Goal: Task Accomplishment & Management: Manage account settings

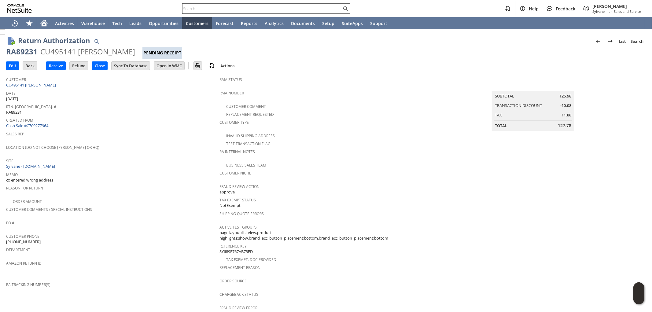
click at [282, 6] on input "text" at bounding box center [262, 8] width 159 height 7
paste input "9198186844"
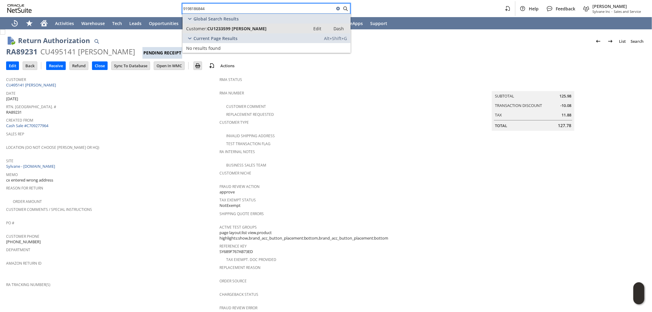
type input "9198186844"
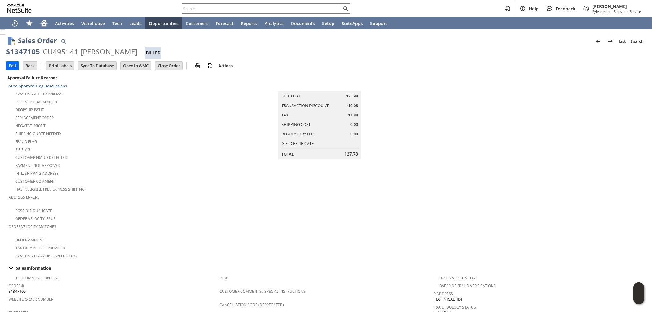
drag, startPoint x: 143, startPoint y: 48, endPoint x: 8, endPoint y: 53, distance: 135.5
click at [8, 53] on div "S1347105 CU495141 Colleen McDonough Billed" at bounding box center [326, 53] width 640 height 12
copy div "S1347105 CU495141 Colleen McDonough"
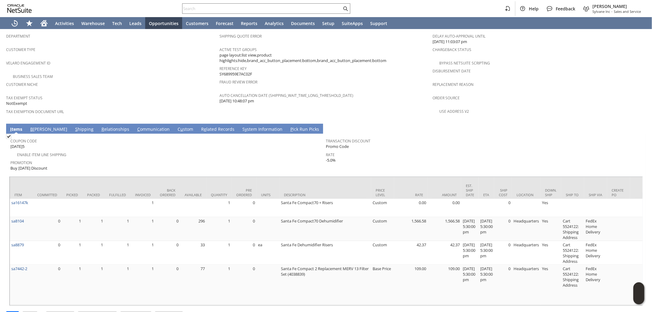
click at [100, 126] on link "R elationships" at bounding box center [115, 129] width 31 height 7
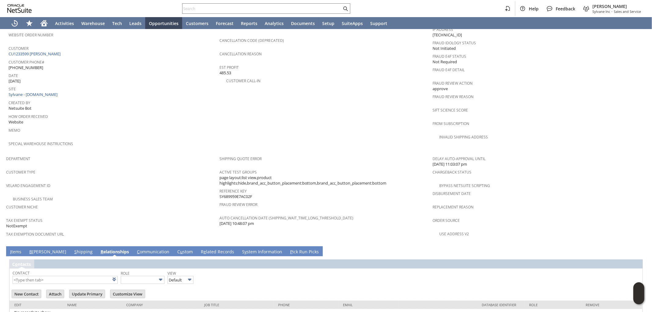
scroll to position [273, 0]
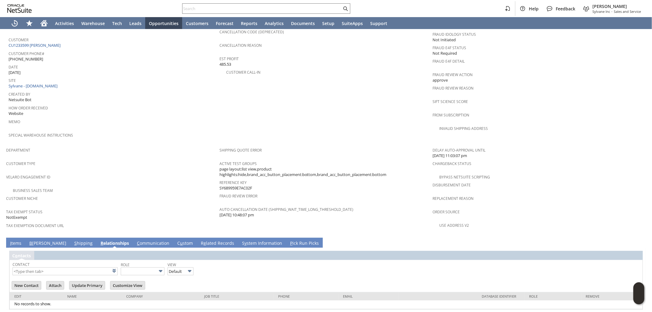
click at [73, 240] on link "S hipping" at bounding box center [83, 243] width 21 height 7
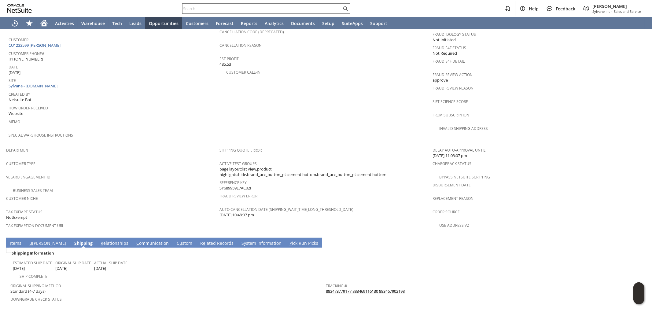
click at [17, 240] on link "I tems" at bounding box center [16, 243] width 14 height 7
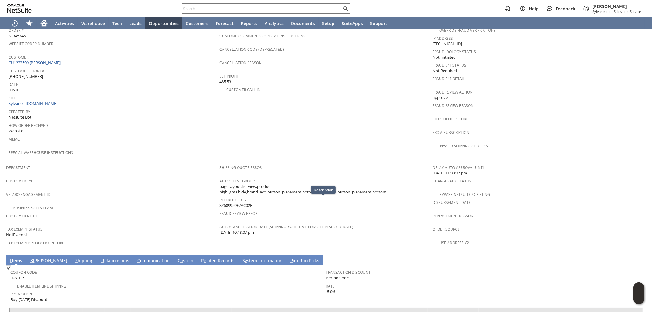
scroll to position [251, 0]
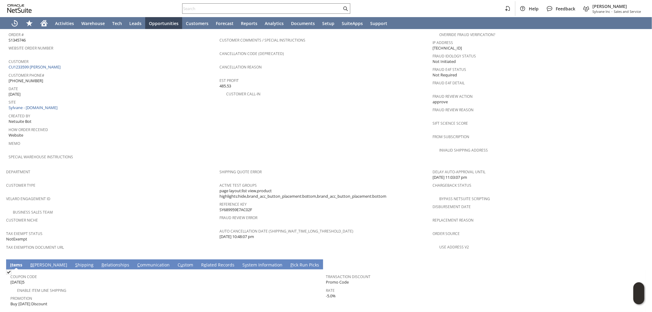
click at [129, 181] on div "Customer Type" at bounding box center [111, 187] width 210 height 13
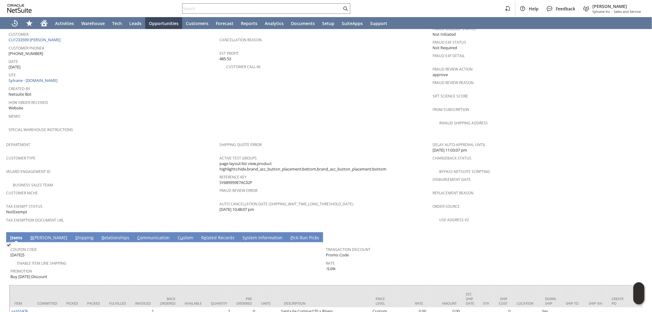
scroll to position [387, 0]
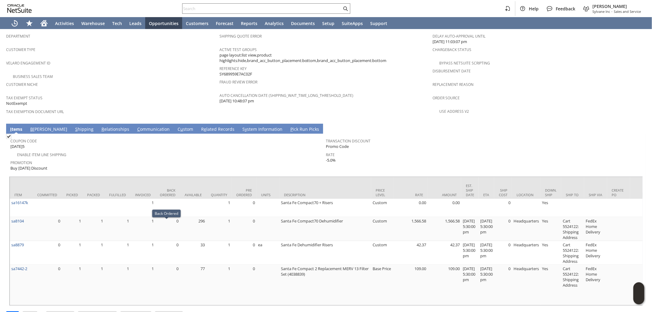
click at [74, 126] on link "S hipping" at bounding box center [84, 129] width 21 height 7
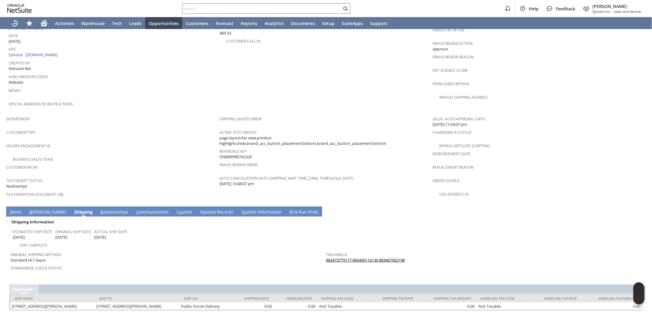
click at [13, 209] on link "I tems" at bounding box center [16, 212] width 14 height 7
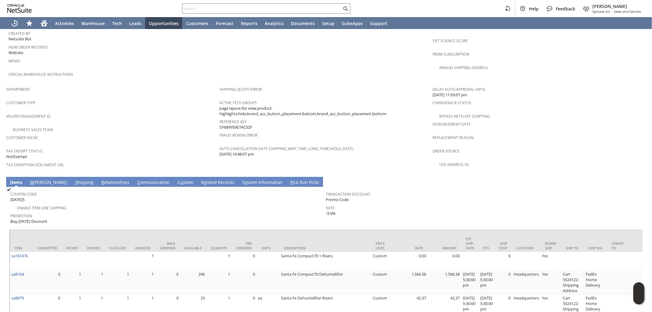
scroll to position [319, 0]
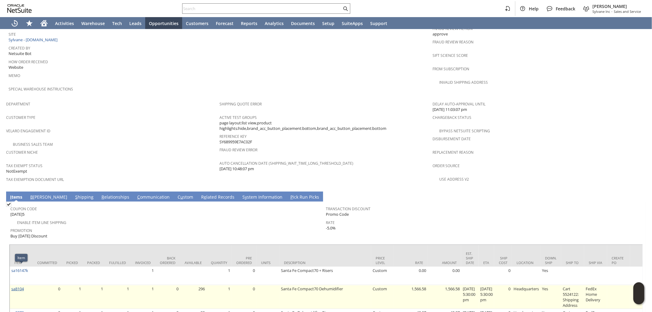
click at [20, 286] on link "sa8104" at bounding box center [17, 289] width 13 height 6
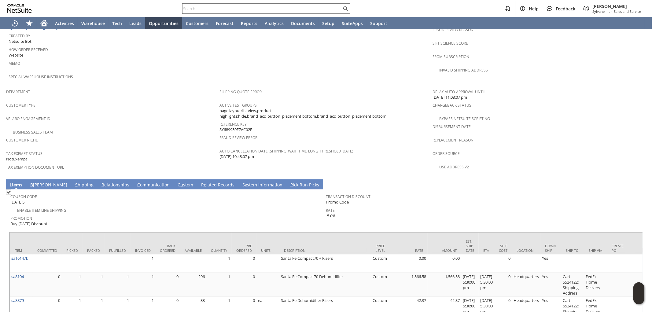
scroll to position [353, 0]
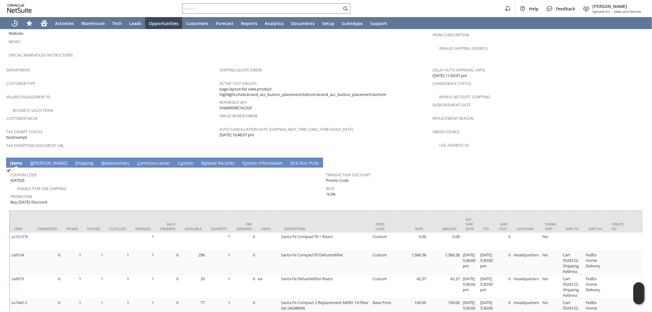
click at [355, 184] on div "Rate -5.0%" at bounding box center [482, 190] width 313 height 13
click at [412, 181] on td "Transaction Discount Promo Code Rate -5.0%" at bounding box center [484, 187] width 316 height 37
click at [74, 160] on link "S hipping" at bounding box center [84, 163] width 21 height 7
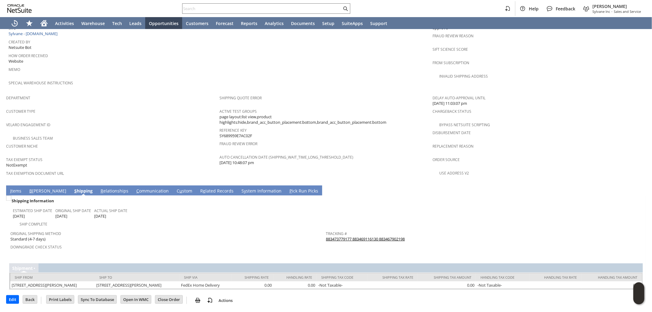
scroll to position [304, 0]
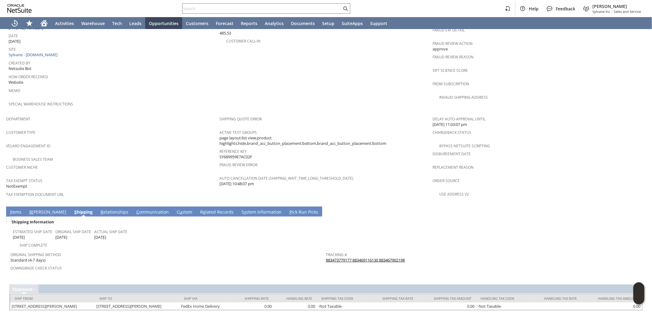
click at [38, 209] on link "B illing" at bounding box center [48, 212] width 40 height 7
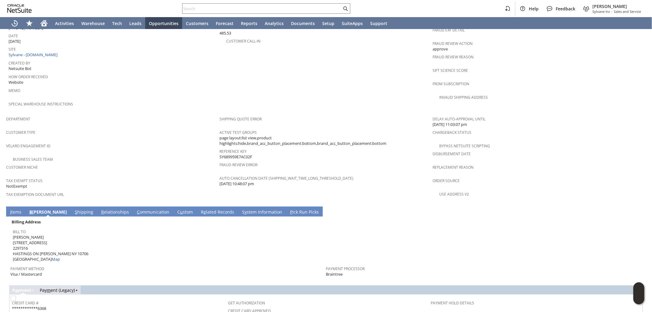
click at [15, 209] on link "I tems" at bounding box center [16, 212] width 14 height 7
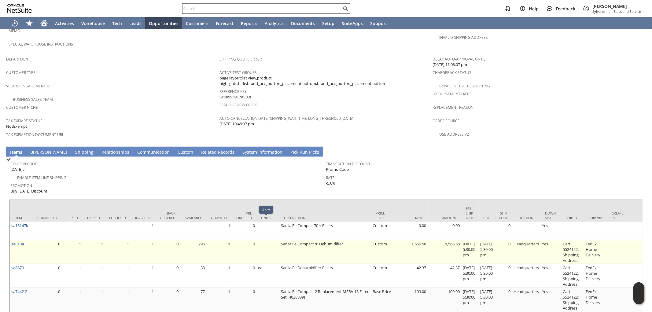
scroll to position [387, 0]
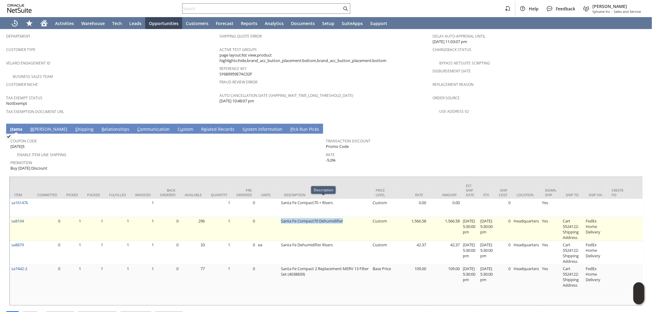
drag, startPoint x: 344, startPoint y: 201, endPoint x: 279, endPoint y: 200, distance: 64.8
click at [279, 217] on td "Santa Fe Compact70 Dehumidifier" at bounding box center [325, 229] width 92 height 24
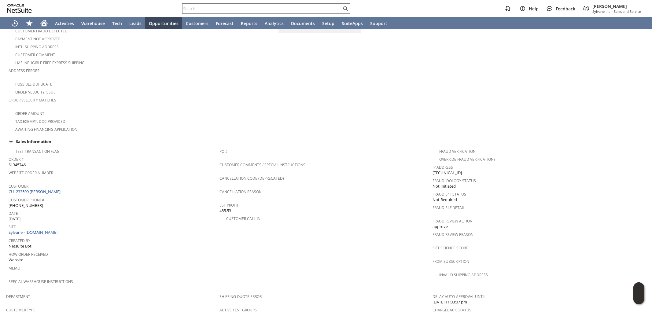
scroll to position [0, 0]
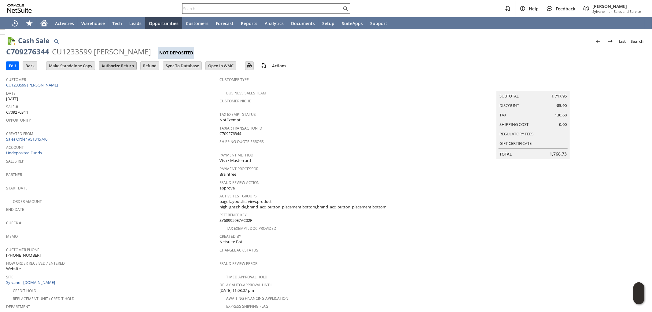
click at [124, 68] on input "Authorize Return" at bounding box center [117, 66] width 37 height 8
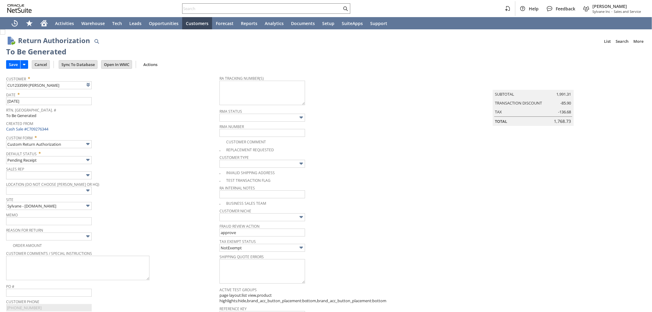
type input "Add"
type input "Copy Previous"
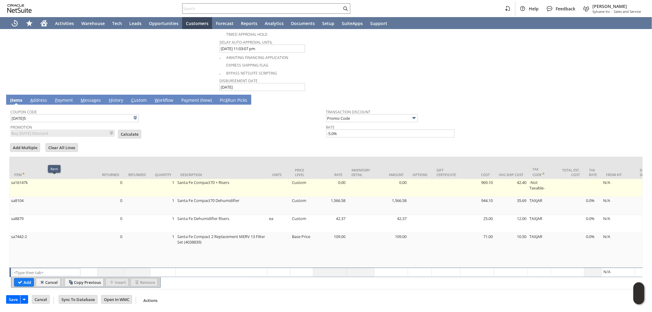
click at [97, 186] on td "sa16147k" at bounding box center [53, 188] width 88 height 18
type input "sa16147k"
type input "OK"
type input "Make Copy"
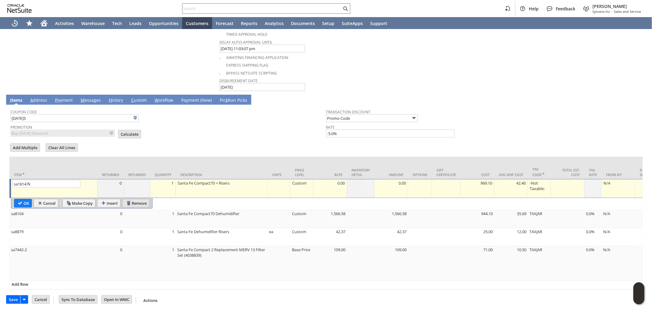
click at [140, 201] on input "Remove" at bounding box center [136, 203] width 27 height 8
type input "sa8104"
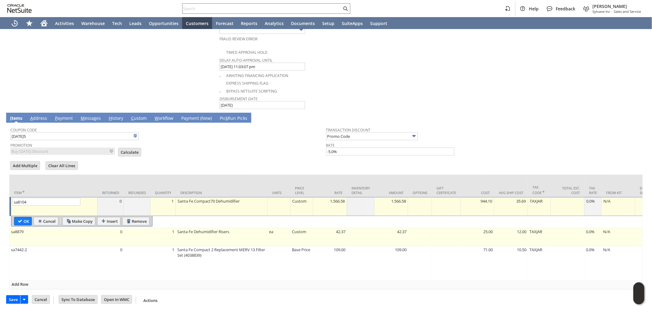
click at [160, 237] on td "1" at bounding box center [162, 237] width 25 height 18
type input "sa8879"
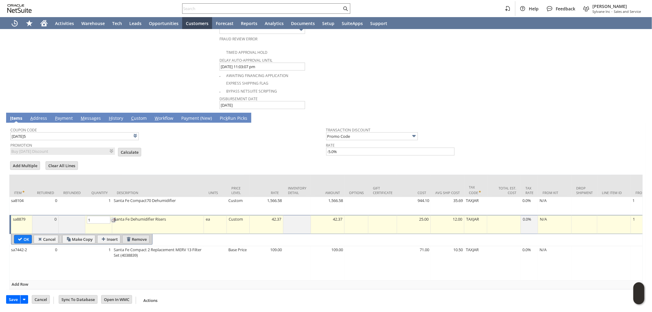
click at [142, 239] on input "Remove" at bounding box center [136, 239] width 27 height 8
type input "sa7442-2"
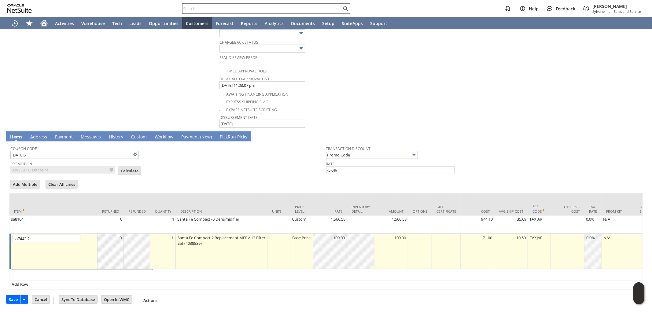
scroll to position [322, 0]
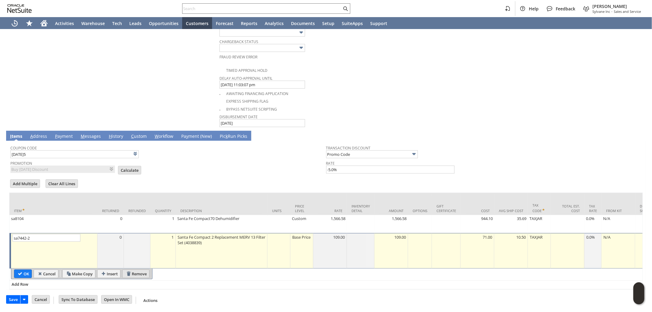
click at [142, 270] on input "Remove" at bounding box center [136, 274] width 27 height 8
type input "Add"
type input "Copy Previous"
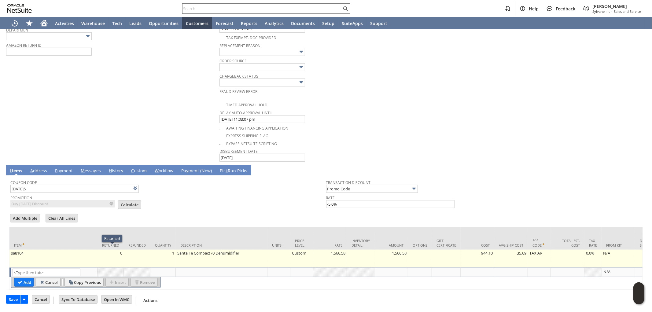
click at [300, 252] on td "Custom" at bounding box center [301, 259] width 23 height 18
type input "Custom"
type input "sa8104"
type input "OK"
type input "Make Copy"
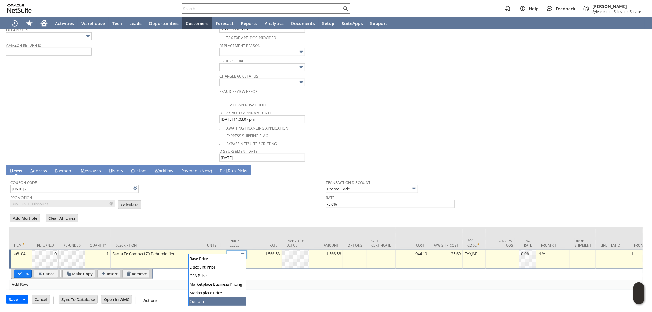
scroll to position [0, 0]
drag, startPoint x: 243, startPoint y: 250, endPoint x: 238, endPoint y: 259, distance: 10.5
click at [243, 251] on img at bounding box center [242, 254] width 7 height 7
click at [242, 253] on img at bounding box center [242, 254] width 7 height 7
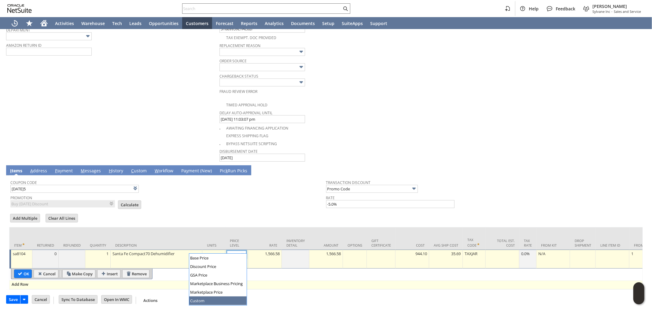
drag, startPoint x: 214, startPoint y: 298, endPoint x: 246, endPoint y: 283, distance: 35.1
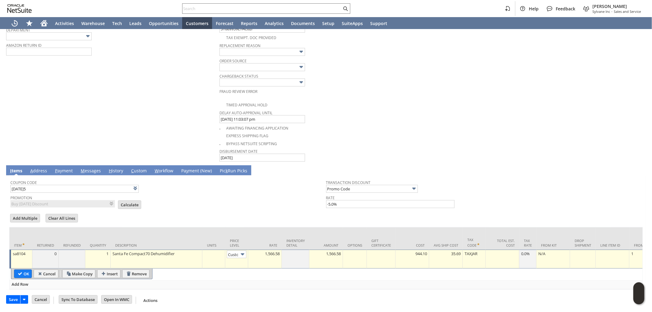
click at [273, 251] on div "1,566.58" at bounding box center [265, 254] width 30 height 6
type input "0.00"
click at [336, 252] on div "0.00" at bounding box center [326, 254] width 30 height 6
type input "0.00"
click at [28, 270] on input "OK" at bounding box center [22, 274] width 17 height 8
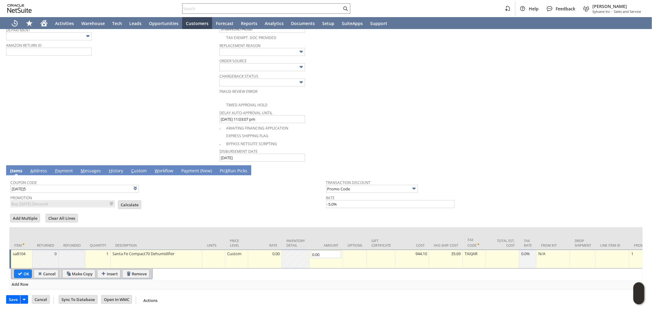
type input "Add"
type input "Copy Previous"
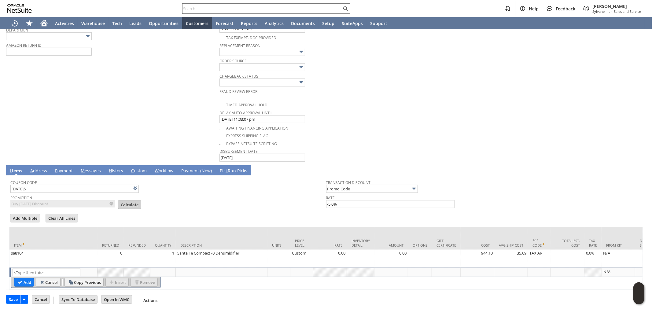
click at [123, 201] on input "Calculate" at bounding box center [129, 205] width 23 height 8
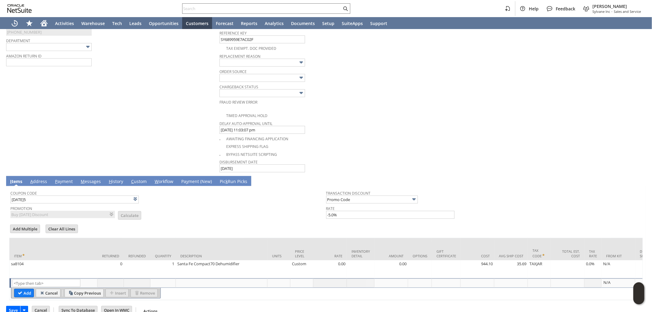
scroll to position [220, 0]
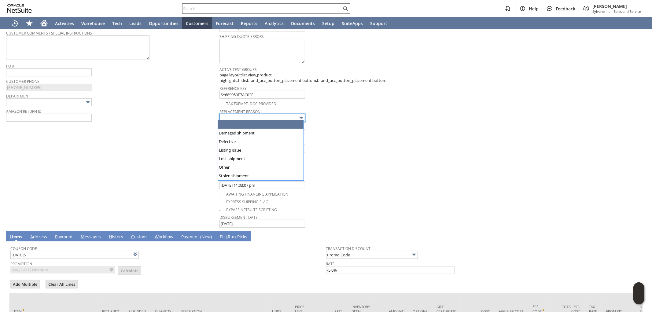
click at [262, 114] on input "text" at bounding box center [263, 118] width 86 height 8
type input "Defective"
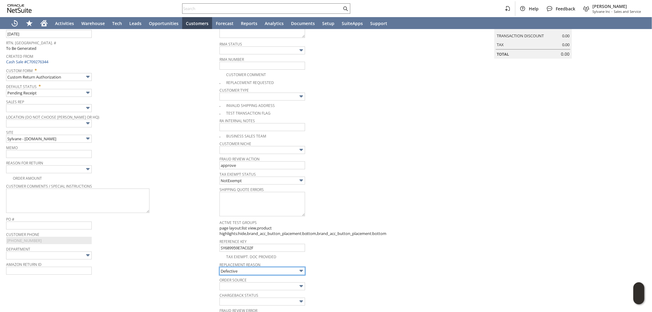
scroll to position [17, 0]
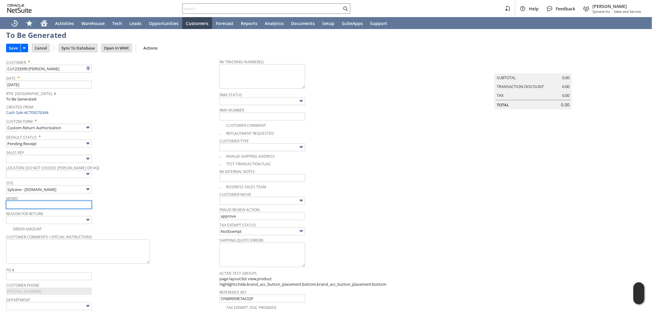
click at [40, 203] on input "text" at bounding box center [49, 205] width 86 height 8
type input "Will process replacement once the other is in transit back to us"
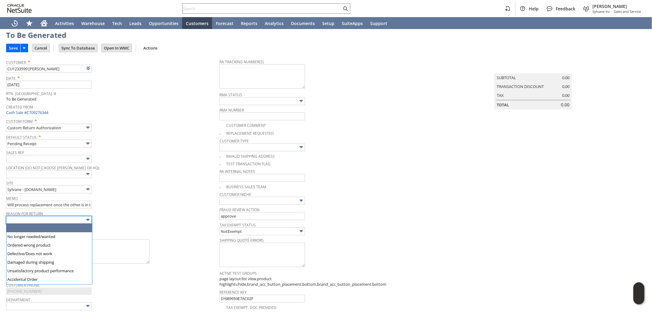
click at [73, 220] on input "text" at bounding box center [49, 220] width 86 height 8
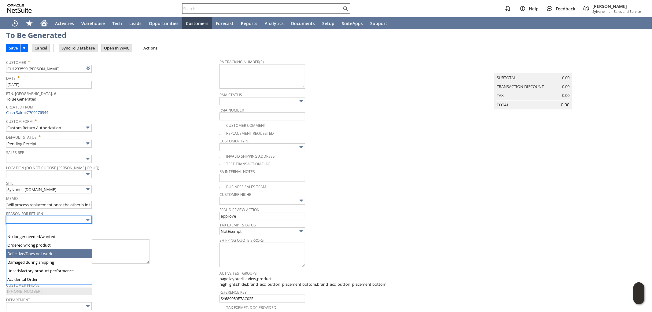
type input "Defective/Does not work"
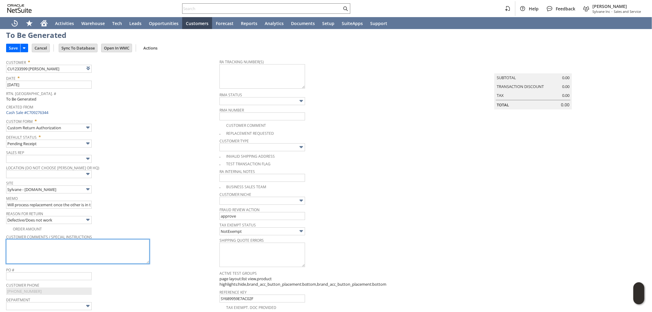
click at [68, 249] on textarea at bounding box center [77, 251] width 143 height 24
click at [100, 251] on textarea "as per cx, unit was troubleshooted by Thermastor tech and confirmed defective, …" at bounding box center [77, 251] width 143 height 24
click at [109, 248] on textarea "as per cx, the unit was troubleshooted by Thermastor tech and confirmed defecti…" at bounding box center [77, 251] width 143 height 24
type textarea "as per cx, the unit was troubleshooted by Thermastor tech and confirmed defecti…"
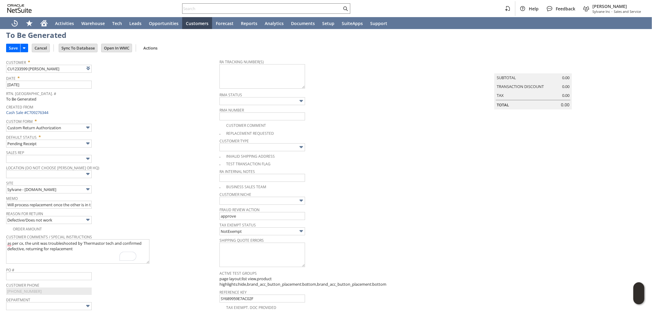
click at [5, 18] on img at bounding box center [2, 15] width 5 height 5
checkbox input "true"
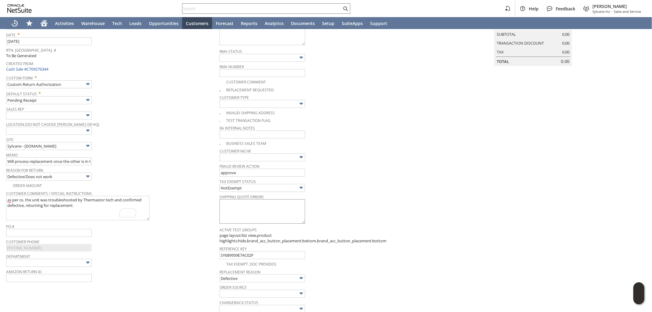
scroll to position [0, 0]
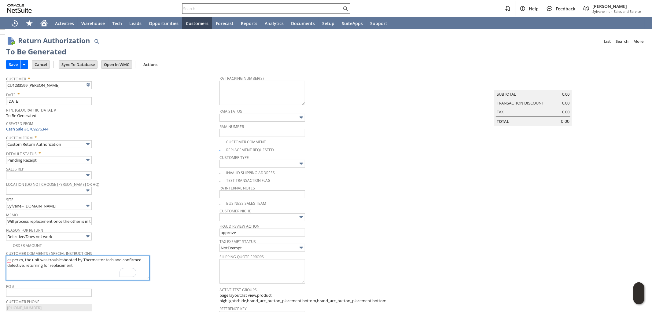
click at [104, 267] on textarea "as per cx, the unit was troubleshooted by Thermastor tech and confirmed defecti…" at bounding box center [77, 268] width 143 height 24
type textarea "as per cx, the unit was troubleshooted by Thermastor tech and confirmed defecti…"
click at [14, 63] on input "Save" at bounding box center [13, 65] width 14 height 8
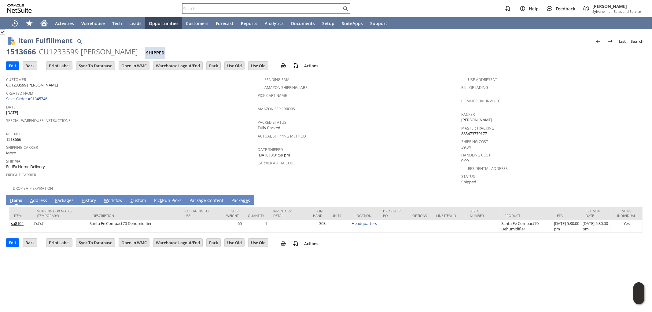
click at [41, 197] on link "A ddress" at bounding box center [39, 200] width 20 height 7
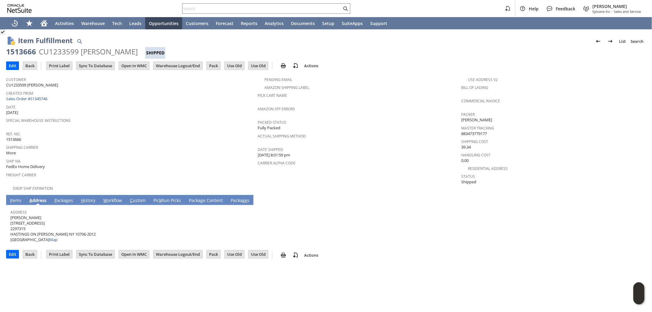
drag, startPoint x: 34, startPoint y: 212, endPoint x: 10, endPoint y: 212, distance: 23.9
click at [10, 215] on span "[PERSON_NAME] [STREET_ADDRESS][PERSON_NAME] Map" at bounding box center [52, 229] width 85 height 28
copy span "[PERSON_NAME]"
click at [47, 217] on span "[PERSON_NAME] [STREET_ADDRESS][PERSON_NAME] Map" at bounding box center [52, 229] width 85 height 28
drag, startPoint x: 44, startPoint y: 218, endPoint x: 11, endPoint y: 216, distance: 32.8
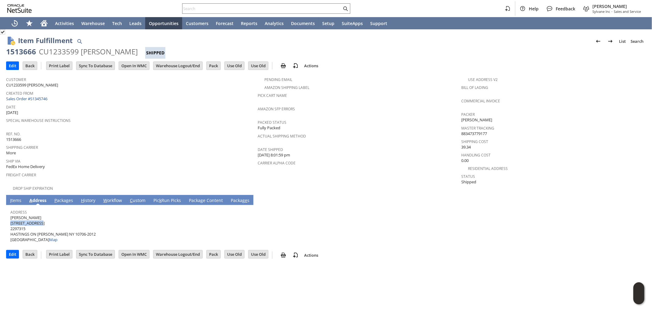
click at [11, 216] on span "[PERSON_NAME] [STREET_ADDRESS][PERSON_NAME] Map" at bounding box center [52, 229] width 85 height 28
copy span "[STREET_ADDRESS]"
drag, startPoint x: 62, startPoint y: 228, endPoint x: 72, endPoint y: 227, distance: 9.9
click at [72, 227] on span "[PERSON_NAME] [STREET_ADDRESS][PERSON_NAME] Map" at bounding box center [52, 229] width 85 height 28
copy span "10706"
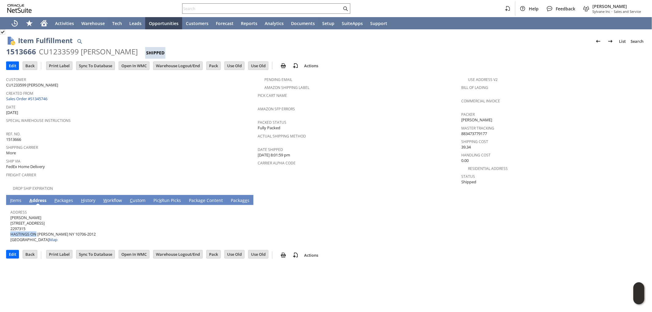
drag, startPoint x: 36, startPoint y: 227, endPoint x: 11, endPoint y: 228, distance: 25.1
click at [11, 228] on span "Elena Penny 105 LINCOLN AVE 2297315 HASTINGS ON HUDSON NY 10706-2012 United Sta…" at bounding box center [52, 229] width 85 height 28
copy span "HASTINGS ON"
click at [58, 197] on link "P ackages" at bounding box center [64, 200] width 22 height 7
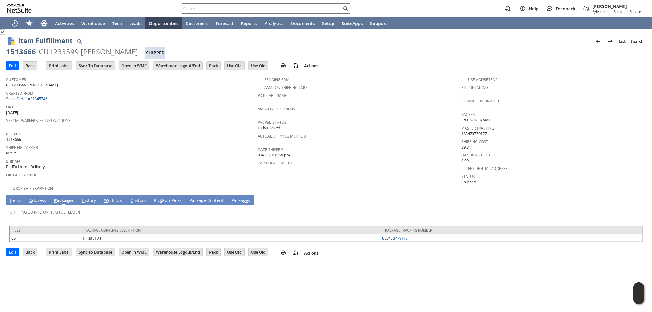
click at [13, 197] on link "I tems" at bounding box center [16, 200] width 14 height 7
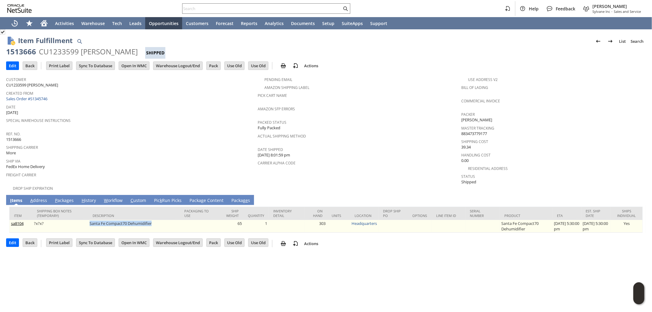
drag, startPoint x: 87, startPoint y: 217, endPoint x: 154, endPoint y: 219, distance: 67.6
click at [154, 220] on td "Santa Fe Compact70 Dehumidifier" at bounding box center [134, 226] width 92 height 13
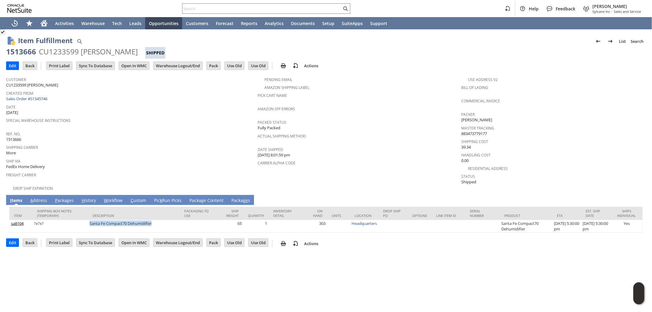
copy td "Santa Fe Compact70 Dehumidifier"
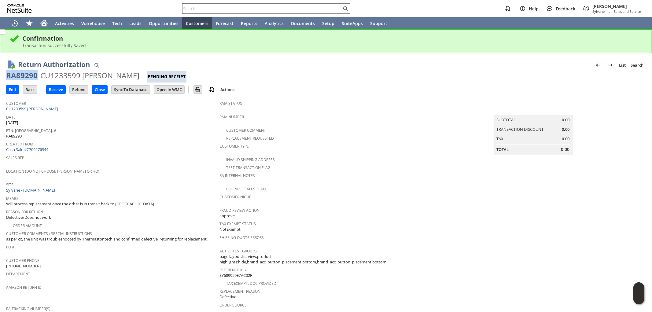
drag, startPoint x: 37, startPoint y: 72, endPoint x: 6, endPoint y: 74, distance: 30.6
click at [6, 74] on div "RA89290" at bounding box center [21, 76] width 31 height 10
copy div "RA89290"
click at [13, 88] on input "Edit" at bounding box center [12, 90] width 12 height 8
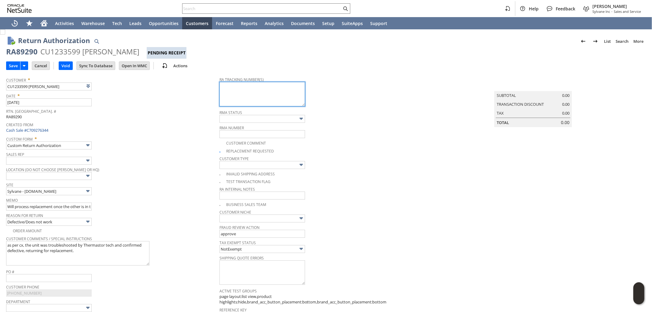
click at [261, 99] on textarea at bounding box center [263, 94] width 86 height 24
paste textarea "997006900201681"
type textarea "997006900201681 Ground pickup 8/22 between 9am-1pm"
click at [13, 67] on input "Save" at bounding box center [13, 66] width 14 height 8
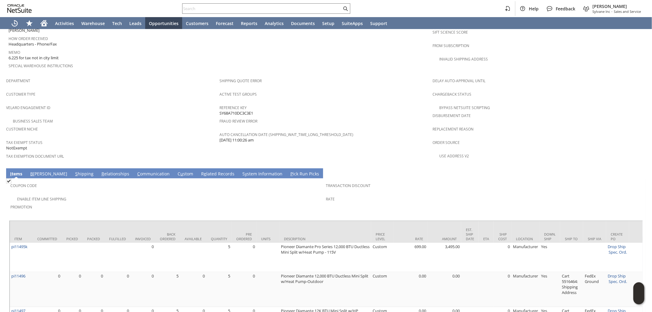
scroll to position [238, 0]
